Goal: Task Accomplishment & Management: Complete application form

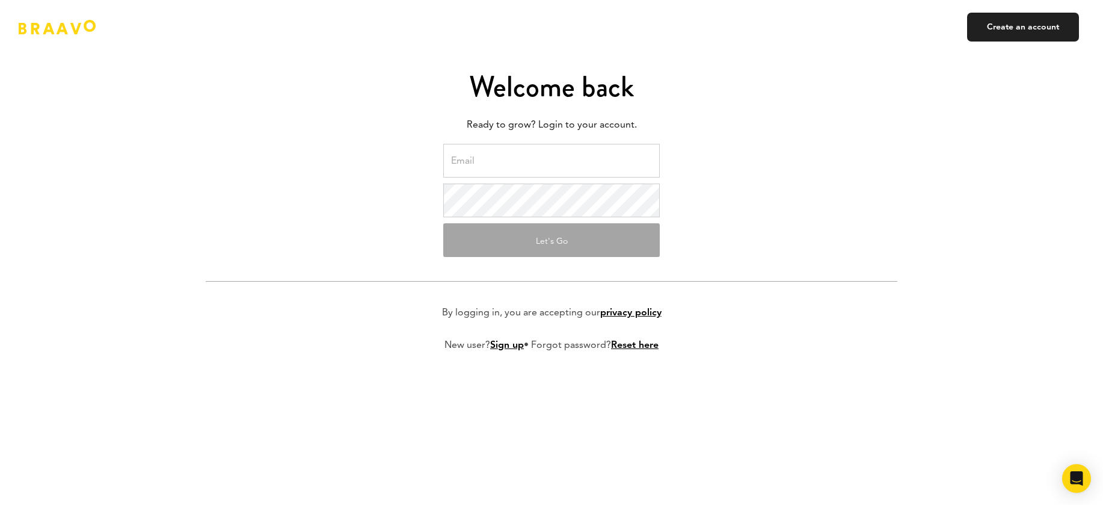
click at [489, 156] on input "email" at bounding box center [551, 161] width 217 height 34
type input "dudko@anydayapps.com"
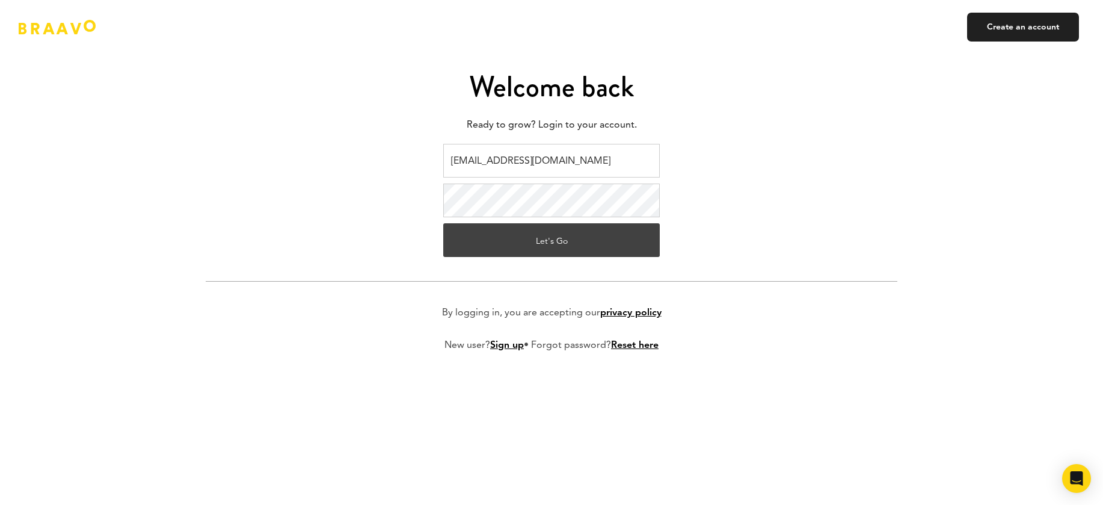
click at [540, 239] on button "Let's Go" at bounding box center [551, 240] width 217 height 34
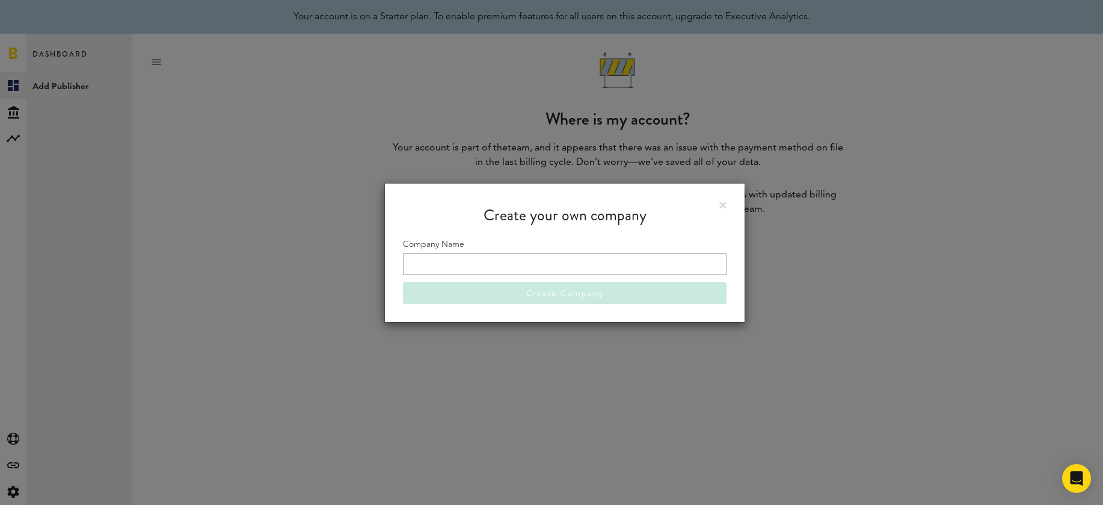
click at [721, 201] on link at bounding box center [722, 204] width 7 height 7
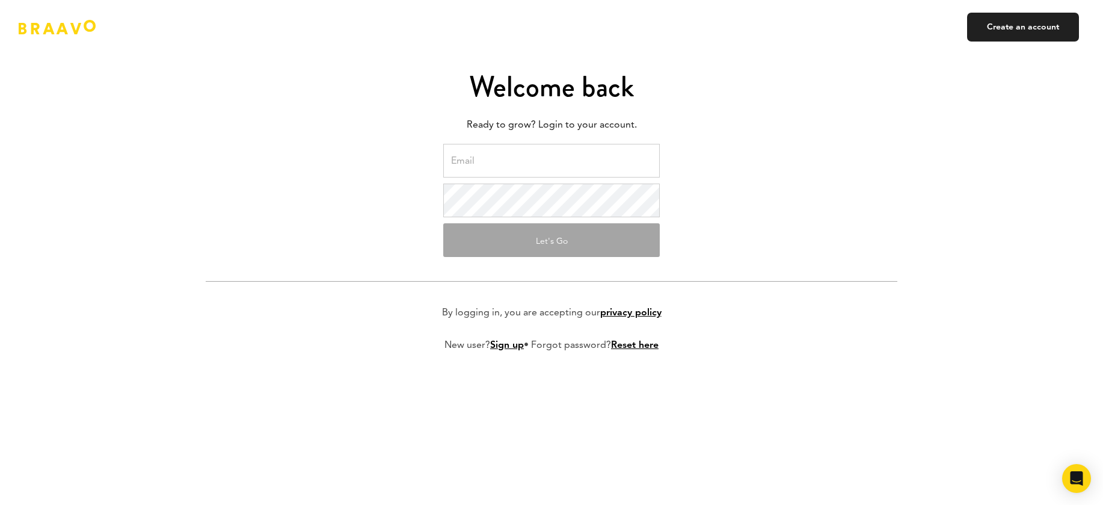
click at [497, 167] on input "email" at bounding box center [551, 161] width 217 height 34
type input "dudko@anydayapps.com"
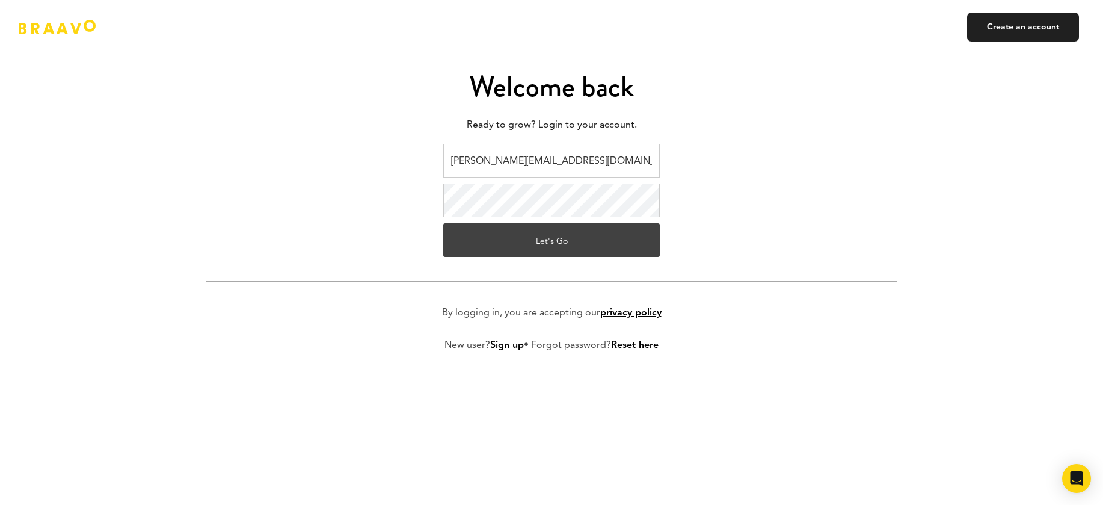
click at [532, 239] on button "Let's Go" at bounding box center [551, 240] width 217 height 34
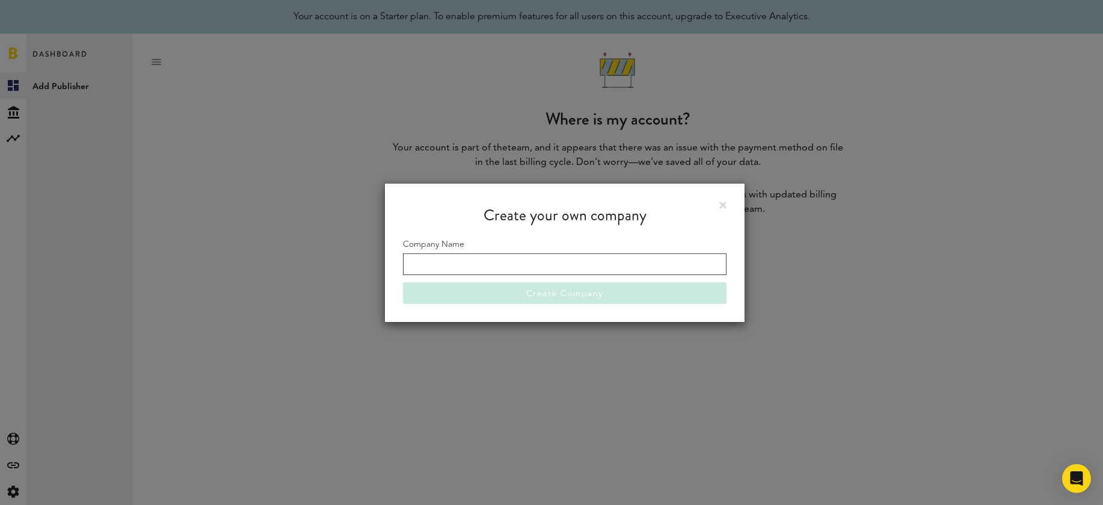
click at [436, 257] on input "Company Name" at bounding box center [565, 264] width 324 height 22
